Goal: Contribute content: Add original content to the website for others to see

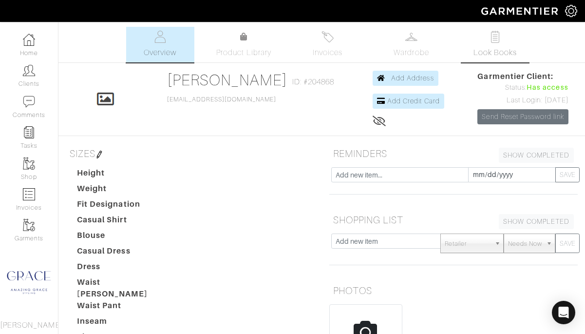
click at [505, 45] on link "Look Books" at bounding box center [495, 45] width 68 height 36
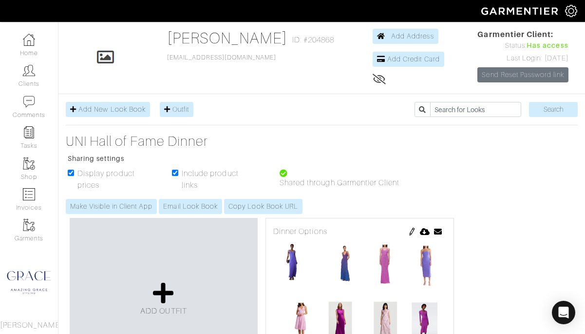
scroll to position [30, 0]
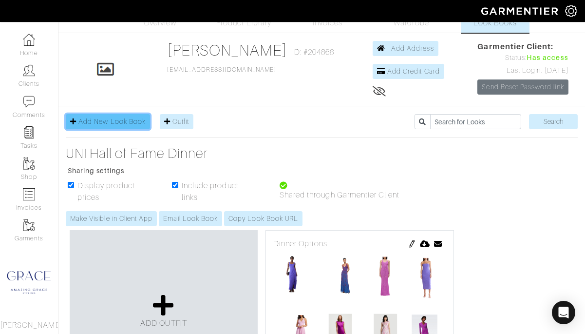
click at [123, 118] on span "Add New Look Book" at bounding box center [111, 121] width 67 height 8
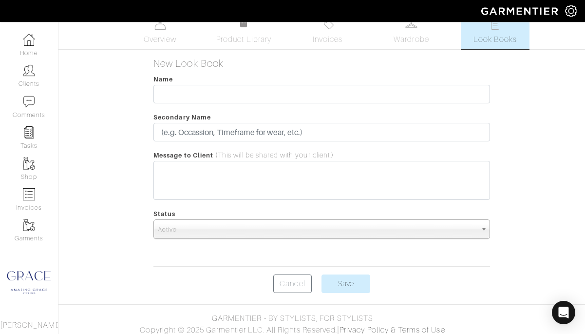
scroll to position [19, 0]
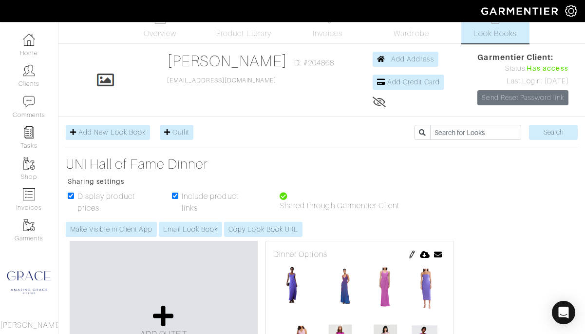
scroll to position [30, 0]
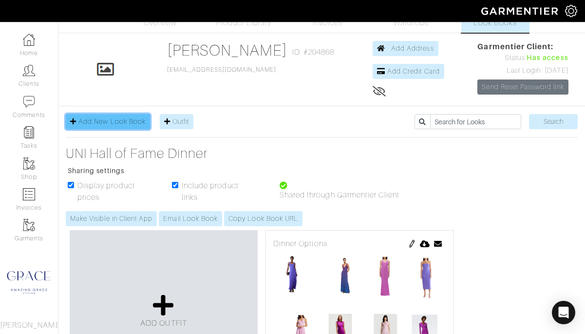
click at [117, 122] on span "Add New Look Book" at bounding box center [111, 121] width 67 height 8
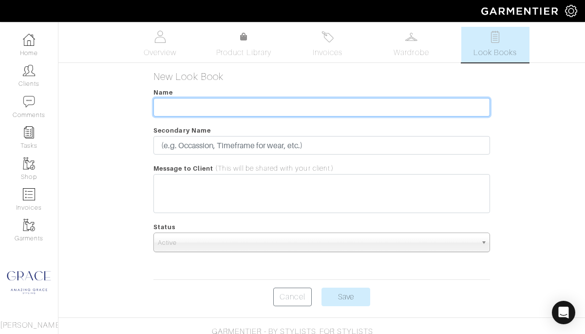
click at [200, 103] on input "text" at bounding box center [321, 107] width 337 height 19
type input "[US_STATE] Look Book 1.0"
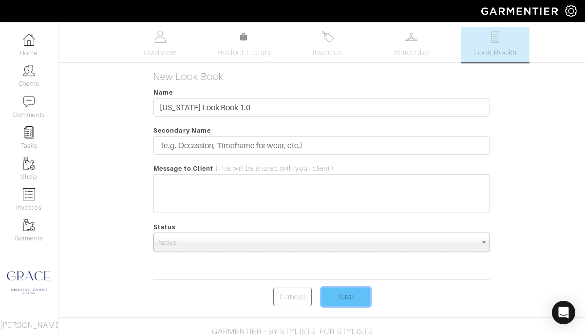
click at [345, 301] on input "Save" at bounding box center [346, 296] width 49 height 19
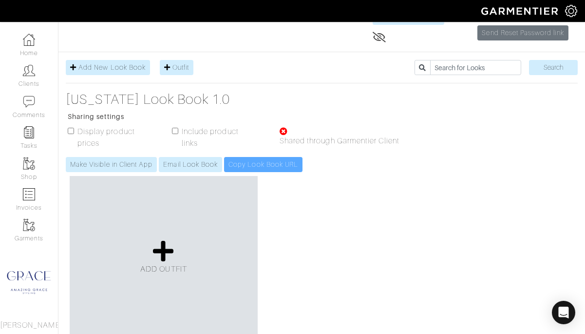
scroll to position [84, 0]
click at [163, 245] on icon at bounding box center [163, 250] width 21 height 23
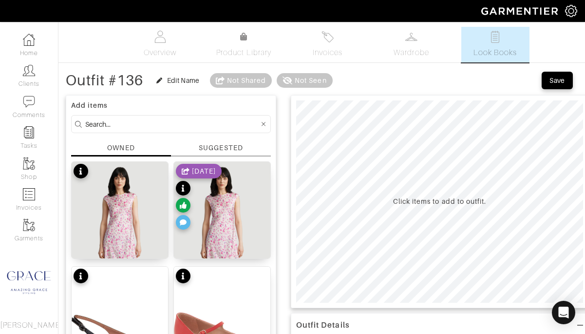
click at [200, 148] on div "SUGGESTED" at bounding box center [221, 148] width 44 height 10
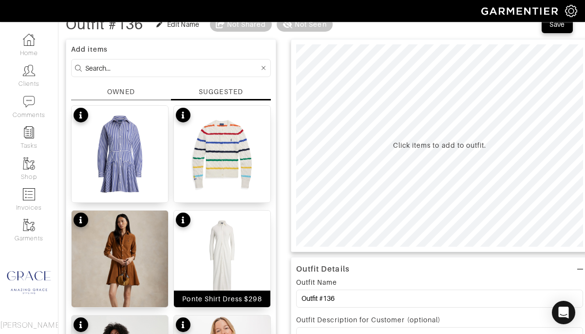
scroll to position [57, 0]
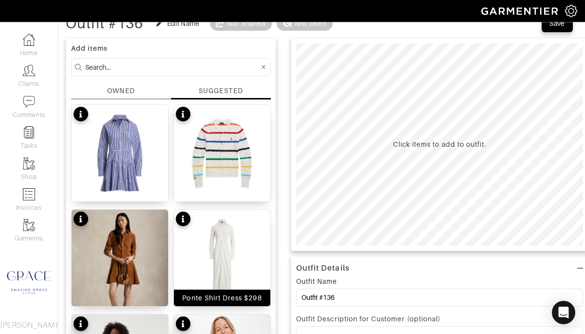
click at [247, 302] on div "Ponte Shirt Dress $298" at bounding box center [221, 298] width 79 height 10
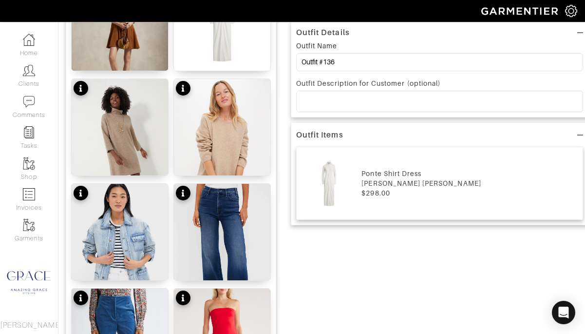
scroll to position [293, 0]
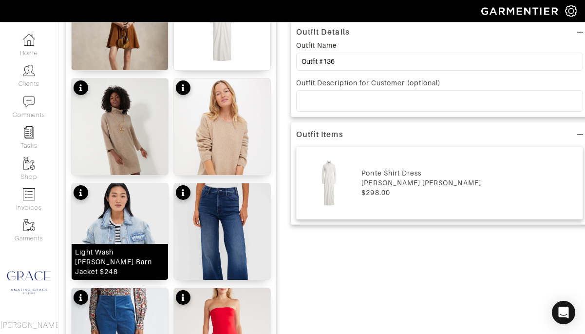
click at [150, 270] on div "Light Wash Denim Reese Barn Jacket $248" at bounding box center [120, 261] width 90 height 29
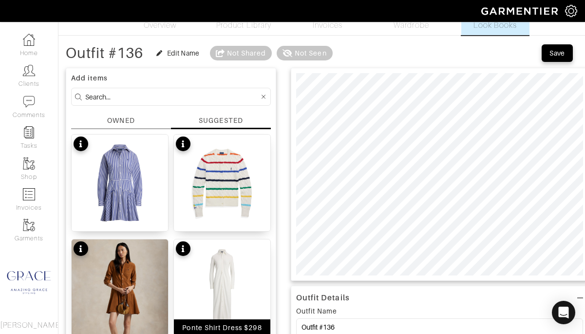
scroll to position [0, 0]
